Goal: Task Accomplishment & Management: Complete application form

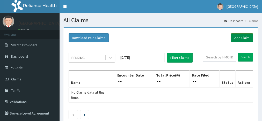
click at [241, 40] on link "Add Claim" at bounding box center [242, 37] width 22 height 9
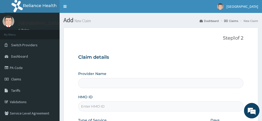
click at [89, 109] on input "HMO ID" at bounding box center [160, 107] width 165 height 10
type input "De-mysticare hospital"
type input "ERM/10219/C"
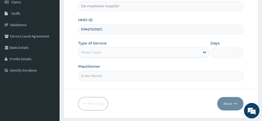
scroll to position [80, 0]
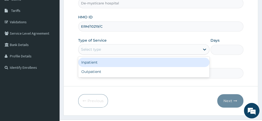
click at [148, 51] on div "Select type" at bounding box center [140, 49] width 122 height 8
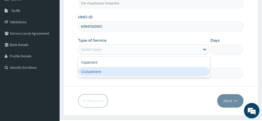
click at [119, 71] on div "Outpatient" at bounding box center [143, 71] width 131 height 9
type input "1"
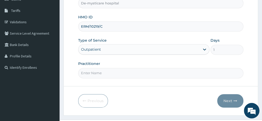
click at [108, 72] on input "Practitioner" at bounding box center [160, 73] width 165 height 10
type input "[PERSON_NAME] P.N."
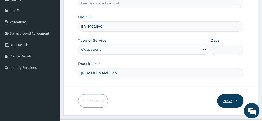
click at [227, 100] on button "Next" at bounding box center [231, 100] width 26 height 13
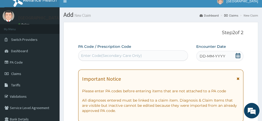
scroll to position [0, 0]
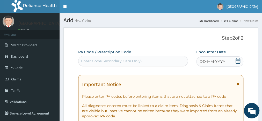
click at [239, 62] on icon at bounding box center [238, 61] width 5 height 5
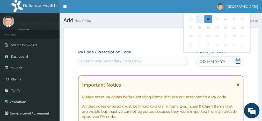
click at [200, 19] on div "11" at bounding box center [200, 19] width 8 height 8
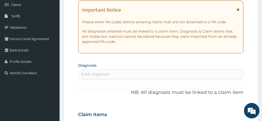
scroll to position [77, 0]
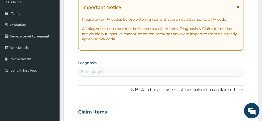
click at [104, 71] on div "Enter diagnosis" at bounding box center [95, 71] width 28 height 5
type input "mala"
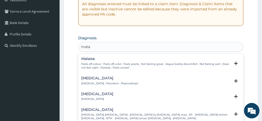
scroll to position [108, 0]
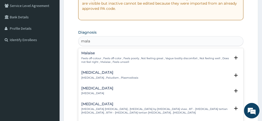
click at [100, 75] on div "[MEDICAL_DATA] [MEDICAL_DATA] , Paludism , Plasmodiosis" at bounding box center [109, 75] width 57 height 9
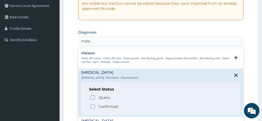
click at [92, 107] on icon "status option filled" at bounding box center [93, 107] width 6 height 6
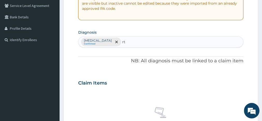
type input "rti"
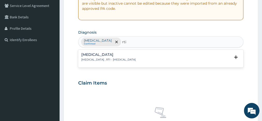
click at [125, 61] on p "[MEDICAL_DATA] , RTI - [MEDICAL_DATA]" at bounding box center [108, 60] width 54 height 4
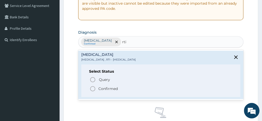
click at [93, 89] on icon "status option filled" at bounding box center [93, 89] width 6 height 6
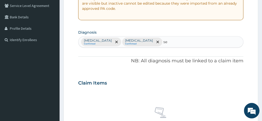
type input "s"
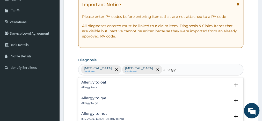
scroll to position [64, 0]
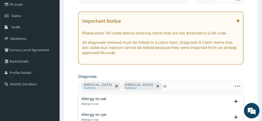
type input "a"
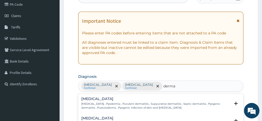
type input "derma"
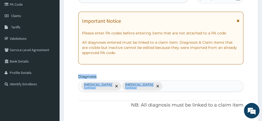
drag, startPoint x: 205, startPoint y: 52, endPoint x: 165, endPoint y: 88, distance: 53.8
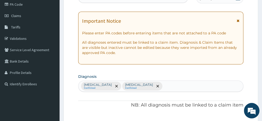
click at [165, 88] on div "[MEDICAL_DATA] Confirmed [MEDICAL_DATA] Confirmed" at bounding box center [161, 86] width 165 height 11
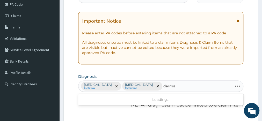
type input "dermat"
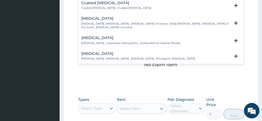
scroll to position [324, 0]
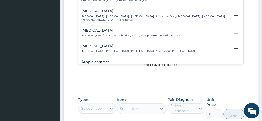
click at [98, 15] on p "[MEDICAL_DATA] , [MEDICAL_DATA] , [MEDICAL_DATA] circinatus , Body [MEDICAL_DAT…" at bounding box center [155, 19] width 149 height 8
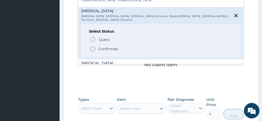
click at [93, 46] on icon "status option filled" at bounding box center [93, 49] width 6 height 6
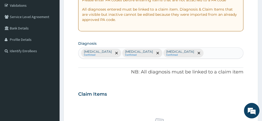
scroll to position [80, 0]
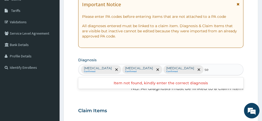
type input "s"
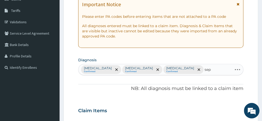
type input "seps"
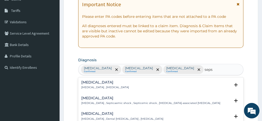
click at [92, 86] on p "[MEDICAL_DATA] , [MEDICAL_DATA]" at bounding box center [105, 88] width 48 height 4
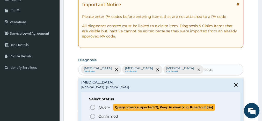
click at [92, 108] on icon "status option query" at bounding box center [93, 107] width 6 height 6
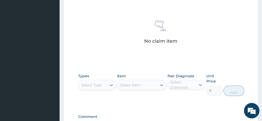
scroll to position [207, 0]
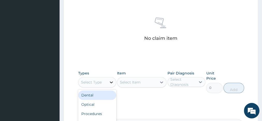
click at [111, 82] on icon at bounding box center [111, 83] width 3 height 2
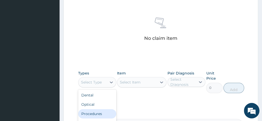
click at [99, 109] on div "Procedures" at bounding box center [97, 113] width 38 height 9
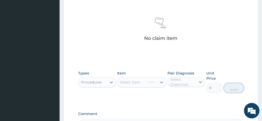
click at [140, 77] on div "Select Item" at bounding box center [142, 82] width 50 height 10
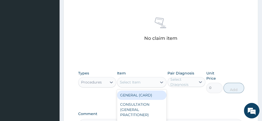
click at [140, 80] on div "Select Item" at bounding box center [130, 82] width 21 height 5
click at [143, 91] on div "GENERAL (CARD)" at bounding box center [142, 95] width 50 height 9
type input "1500"
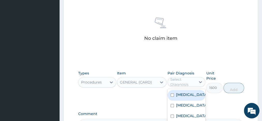
click at [172, 77] on div "Select Diagnosis" at bounding box center [183, 82] width 25 height 10
click at [170, 90] on div "[MEDICAL_DATA]" at bounding box center [187, 95] width 38 height 11
checkbox input "true"
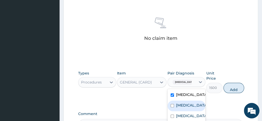
click at [171, 104] on input "checkbox" at bounding box center [172, 105] width 3 height 3
checkbox input "true"
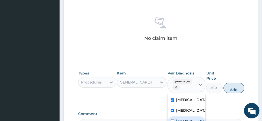
click at [171, 120] on input "checkbox" at bounding box center [172, 121] width 3 height 3
checkbox input "true"
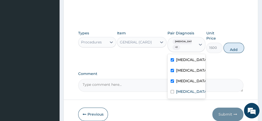
scroll to position [249, 0]
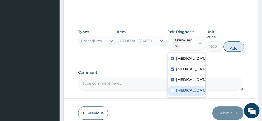
click at [172, 89] on input "checkbox" at bounding box center [172, 90] width 3 height 3
checkbox input "true"
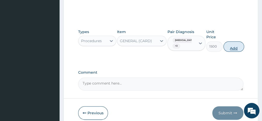
click at [233, 41] on button "Add" at bounding box center [234, 46] width 21 height 10
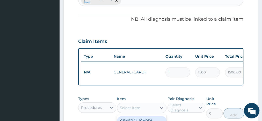
click at [123, 106] on div "Select Item" at bounding box center [130, 108] width 21 height 5
type input "3000"
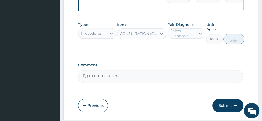
scroll to position [234, 0]
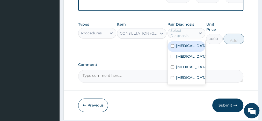
click at [180, 28] on div "Select Diagnosis" at bounding box center [187, 33] width 38 height 10
click at [173, 44] on input "checkbox" at bounding box center [172, 45] width 3 height 3
checkbox input "true"
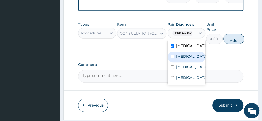
click at [172, 55] on input "checkbox" at bounding box center [172, 56] width 3 height 3
checkbox input "true"
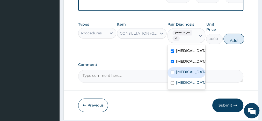
click at [171, 67] on div "[MEDICAL_DATA]" at bounding box center [187, 72] width 38 height 11
checkbox input "true"
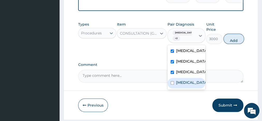
click at [171, 81] on input "checkbox" at bounding box center [172, 82] width 3 height 3
checkbox input "true"
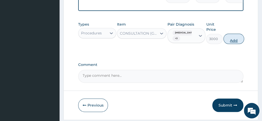
click at [236, 34] on button "Add" at bounding box center [234, 39] width 21 height 10
type input "0"
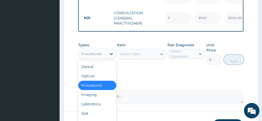
click at [109, 51] on icon at bounding box center [111, 53] width 5 height 5
click at [100, 100] on div "Laboratory" at bounding box center [97, 104] width 38 height 9
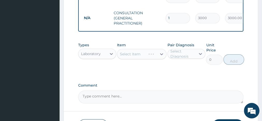
click at [145, 49] on div "Select Item" at bounding box center [142, 54] width 50 height 10
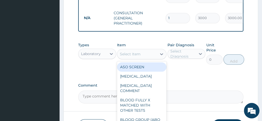
click at [146, 50] on div "Select Item" at bounding box center [137, 54] width 40 height 8
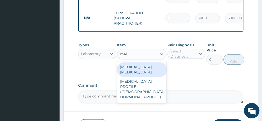
type input "mala"
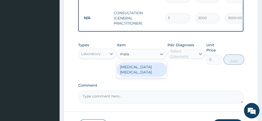
click at [147, 62] on div "[MEDICAL_DATA] [MEDICAL_DATA]" at bounding box center [142, 69] width 50 height 15
type input "1000"
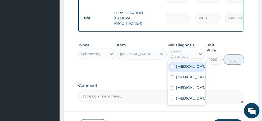
click at [180, 49] on div "Select Diagnosis" at bounding box center [183, 54] width 25 height 10
click at [172, 65] on input "checkbox" at bounding box center [172, 66] width 3 height 3
checkbox input "true"
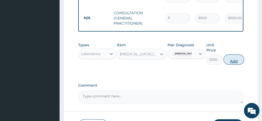
click at [233, 54] on button "Add" at bounding box center [234, 59] width 21 height 10
type input "0"
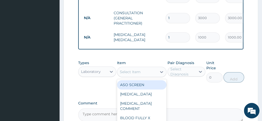
click at [124, 69] on div "Select Item" at bounding box center [130, 71] width 21 height 5
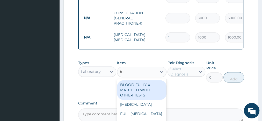
type input "full"
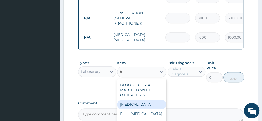
click at [141, 100] on div "[MEDICAL_DATA]" at bounding box center [142, 104] width 50 height 9
type input "1750"
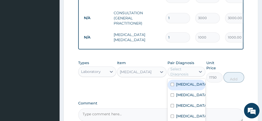
click at [182, 67] on div "Select Diagnosis" at bounding box center [183, 72] width 25 height 10
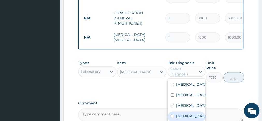
click at [172, 115] on input "checkbox" at bounding box center [172, 116] width 3 height 3
checkbox input "true"
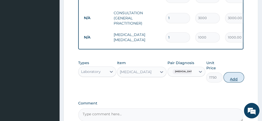
click at [236, 72] on button "Add" at bounding box center [234, 77] width 21 height 10
type input "0"
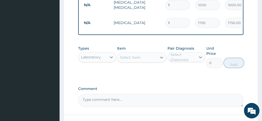
scroll to position [267, 0]
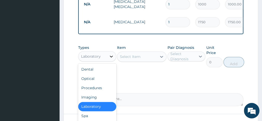
click at [111, 56] on icon at bounding box center [111, 57] width 3 height 2
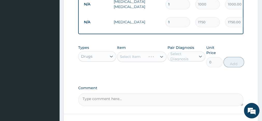
click at [138, 52] on div "Select Item" at bounding box center [142, 57] width 50 height 10
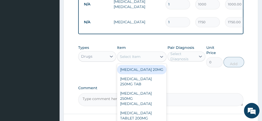
click at [141, 53] on div "Select Item" at bounding box center [137, 57] width 40 height 8
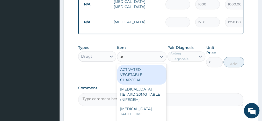
type input "art"
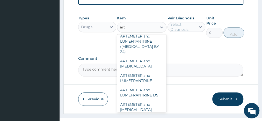
scroll to position [50, 0]
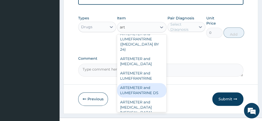
click at [141, 83] on div "ARTEMETER and LUMEFRANTRINE DS" at bounding box center [142, 90] width 50 height 15
type input "700"
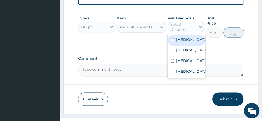
click at [185, 22] on div "Select Diagnosis" at bounding box center [183, 27] width 25 height 10
click at [172, 38] on input "checkbox" at bounding box center [172, 39] width 3 height 3
checkbox input "true"
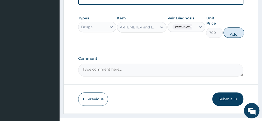
click at [234, 27] on button "Add" at bounding box center [234, 32] width 21 height 10
type input "0"
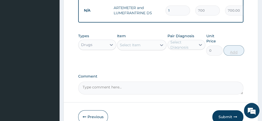
scroll to position [290, 0]
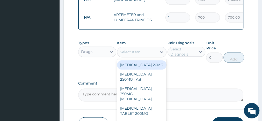
click at [126, 50] on div "Select Item" at bounding box center [130, 52] width 21 height 5
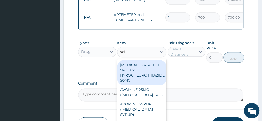
type input "azit"
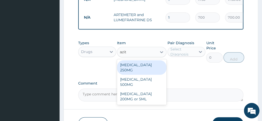
click at [137, 60] on div "[MEDICAL_DATA] 250MG" at bounding box center [142, 67] width 50 height 15
type input "350"
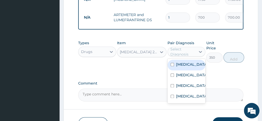
click at [179, 47] on div "Select Diagnosis" at bounding box center [183, 52] width 25 height 10
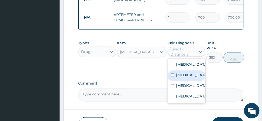
click at [172, 74] on input "checkbox" at bounding box center [172, 75] width 3 height 3
checkbox input "true"
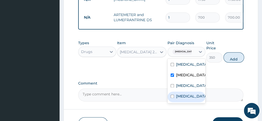
click at [172, 95] on input "checkbox" at bounding box center [172, 96] width 3 height 3
checkbox input "true"
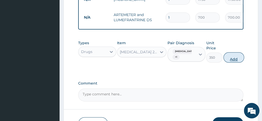
click at [238, 52] on button "Add" at bounding box center [234, 57] width 21 height 10
type input "0"
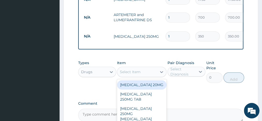
click at [139, 69] on div "Select Item" at bounding box center [130, 71] width 21 height 5
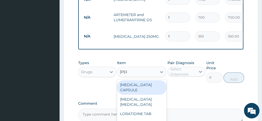
type input "lorat"
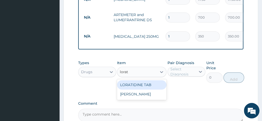
click at [151, 80] on div "LORATIDINE TAB" at bounding box center [142, 84] width 50 height 9
type input "100"
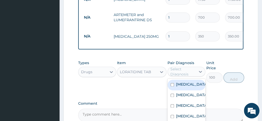
click at [181, 67] on div "Select Diagnosis" at bounding box center [183, 72] width 25 height 10
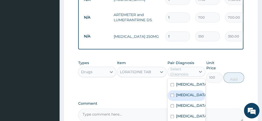
click at [173, 94] on input "checkbox" at bounding box center [172, 95] width 3 height 3
checkbox input "true"
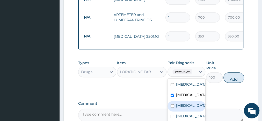
click at [173, 104] on input "checkbox" at bounding box center [172, 105] width 3 height 3
checkbox input "true"
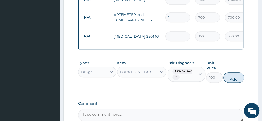
click at [240, 73] on button "Add" at bounding box center [234, 78] width 21 height 10
type input "0"
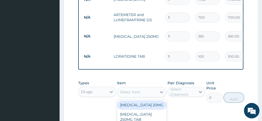
click at [133, 90] on div "Select Item" at bounding box center [130, 92] width 21 height 5
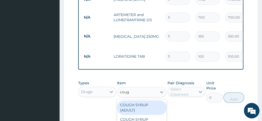
type input "cough"
click at [142, 101] on div "COUGH SYRUP (ADULT)" at bounding box center [142, 108] width 50 height 15
type input "1050"
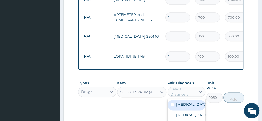
click at [180, 87] on div "Select Diagnosis" at bounding box center [183, 92] width 25 height 10
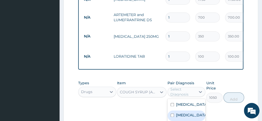
click at [172, 114] on input "checkbox" at bounding box center [172, 115] width 3 height 3
checkbox input "true"
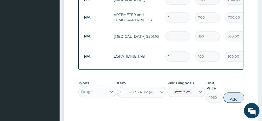
click at [237, 93] on button "Add" at bounding box center [234, 98] width 21 height 10
type input "0"
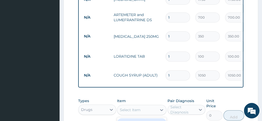
click at [123, 108] on div "Select Item" at bounding box center [130, 110] width 21 height 5
type input "pana"
click at [131, 118] on div "[MEDICAL_DATA]" at bounding box center [142, 122] width 50 height 9
type input "50"
click at [184, 105] on div "Select Diagnosis" at bounding box center [183, 110] width 25 height 10
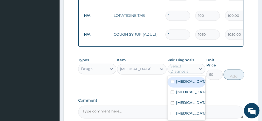
scroll to position [331, 0]
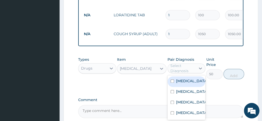
click at [172, 80] on input "checkbox" at bounding box center [172, 81] width 3 height 3
checkbox input "true"
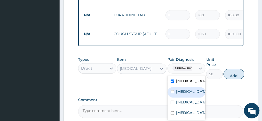
click at [173, 90] on input "checkbox" at bounding box center [172, 91] width 3 height 3
checkbox input "true"
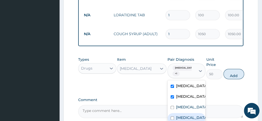
click at [171, 117] on input "checkbox" at bounding box center [172, 118] width 3 height 3
checkbox input "true"
click at [233, 69] on button "Add" at bounding box center [234, 74] width 21 height 10
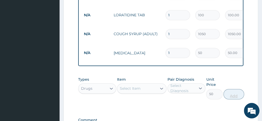
type input "0"
type input "18"
type input "900.00"
type input "18"
click at [172, 10] on input "1" at bounding box center [178, 15] width 25 height 10
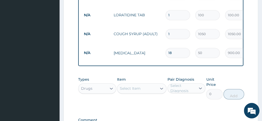
type input "10"
type input "1000.00"
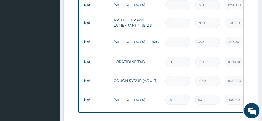
scroll to position [282, 0]
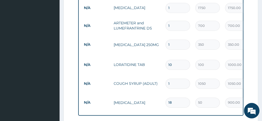
type input "10"
click at [174, 40] on input "1" at bounding box center [178, 45] width 25 height 10
type input "10"
type input "3500.00"
type input "10"
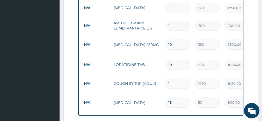
click at [171, 21] on input "1" at bounding box center [178, 26] width 25 height 10
type input "0.00"
type input "6"
type input "4200.00"
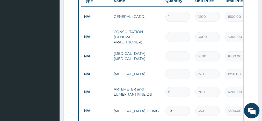
scroll to position [207, 0]
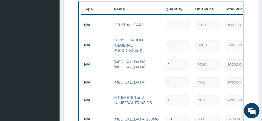
type input "6"
click at [247, 89] on form "Step 2 of 2 PA Code / Prescription Code Enter Code(Secondary Care Only) Encount…" at bounding box center [161, 60] width 195 height 479
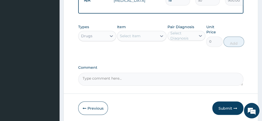
scroll to position [391, 0]
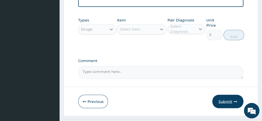
click at [225, 95] on button "Submit" at bounding box center [228, 101] width 31 height 13
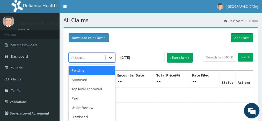
click at [112, 57] on icon at bounding box center [110, 58] width 3 height 2
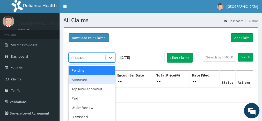
click at [93, 80] on div "Approved" at bounding box center [92, 79] width 47 height 9
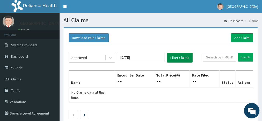
click at [181, 56] on button "Filter Claims" at bounding box center [180, 58] width 26 height 10
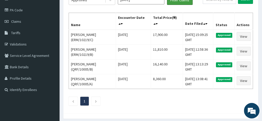
scroll to position [58, 0]
